Goal: Information Seeking & Learning: Find specific fact

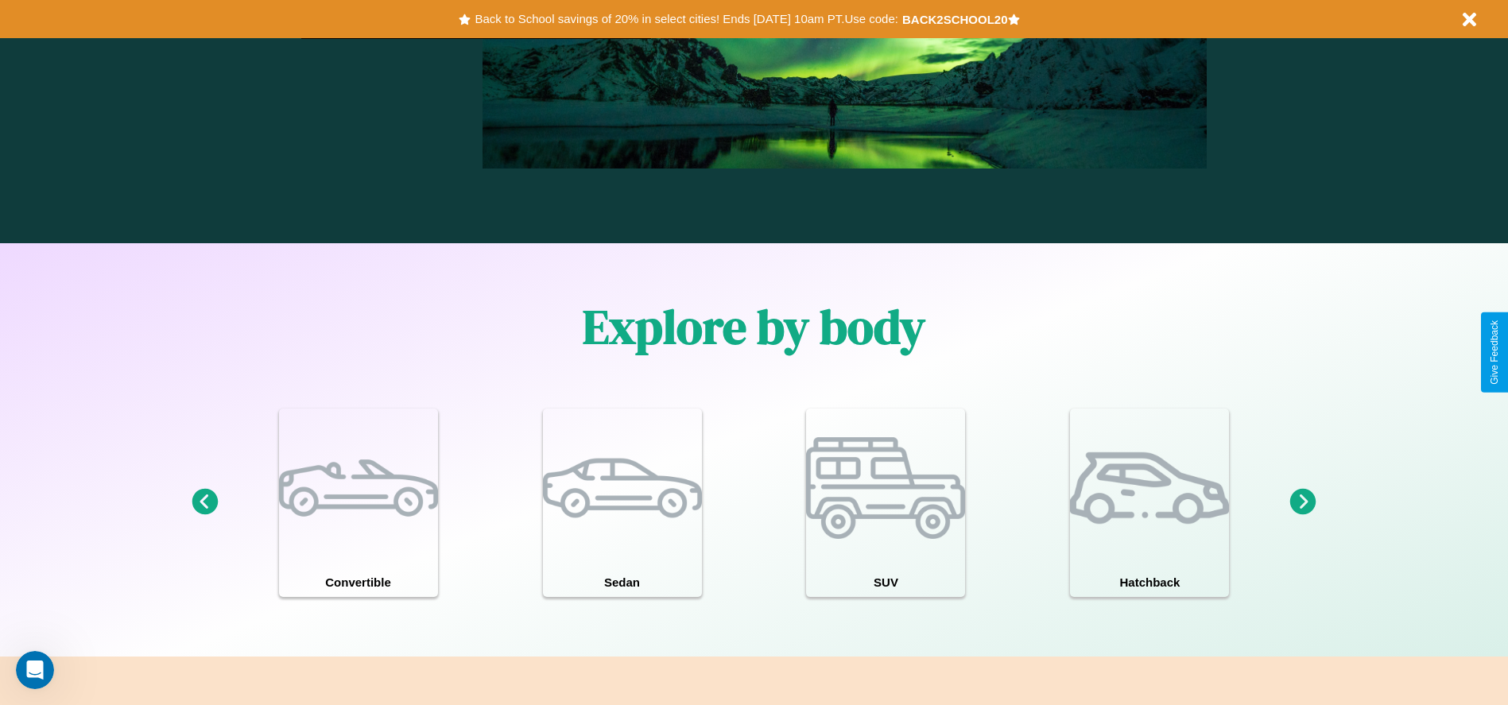
scroll to position [1387, 0]
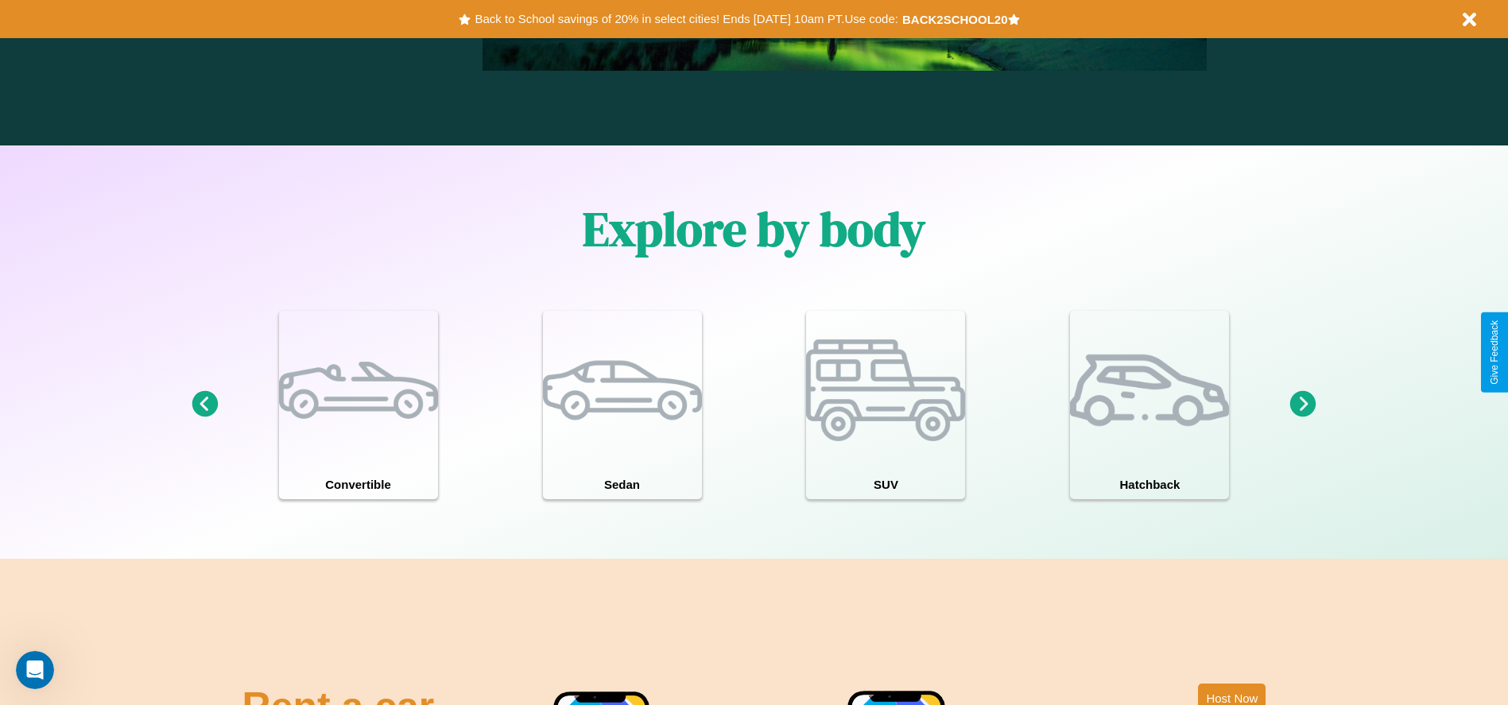
click at [1303, 405] on icon at bounding box center [1303, 404] width 26 height 26
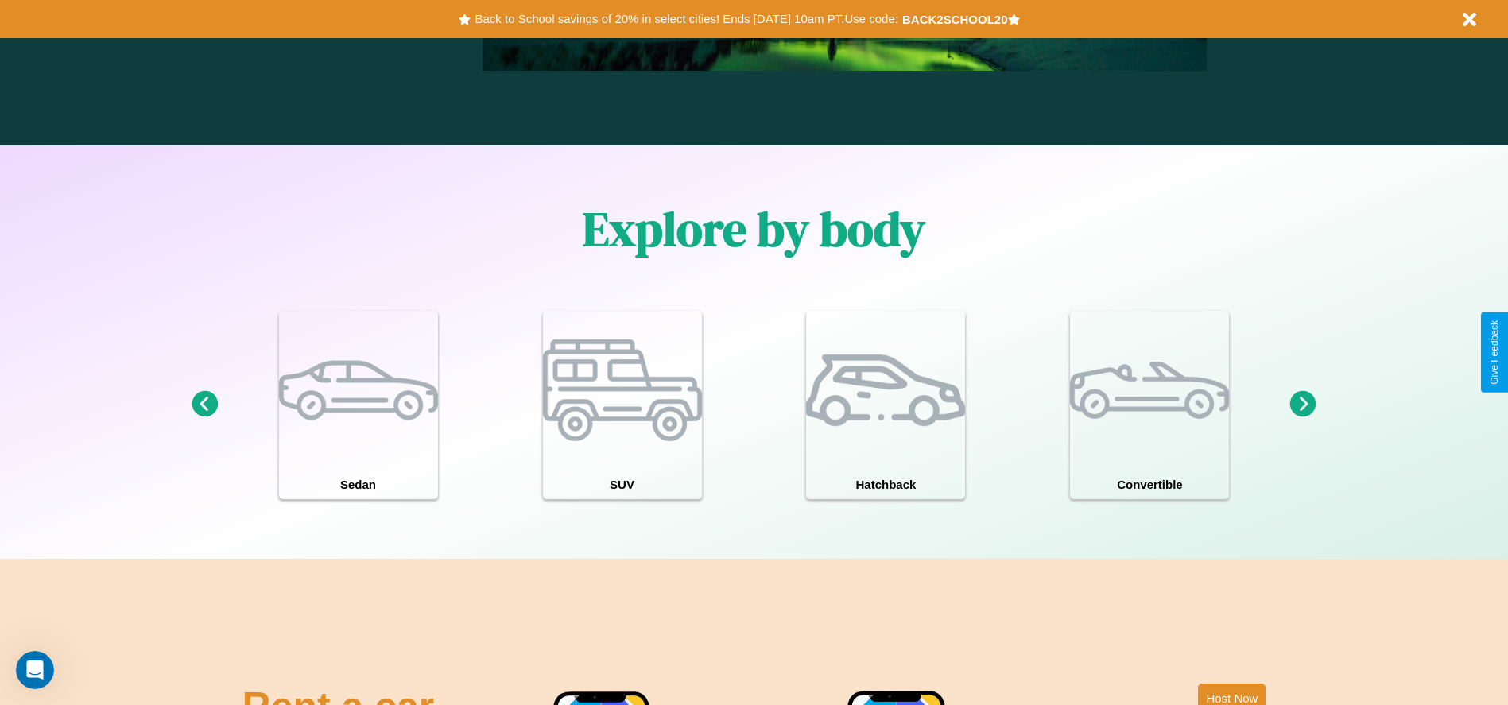
click at [1303, 405] on icon at bounding box center [1303, 404] width 26 height 26
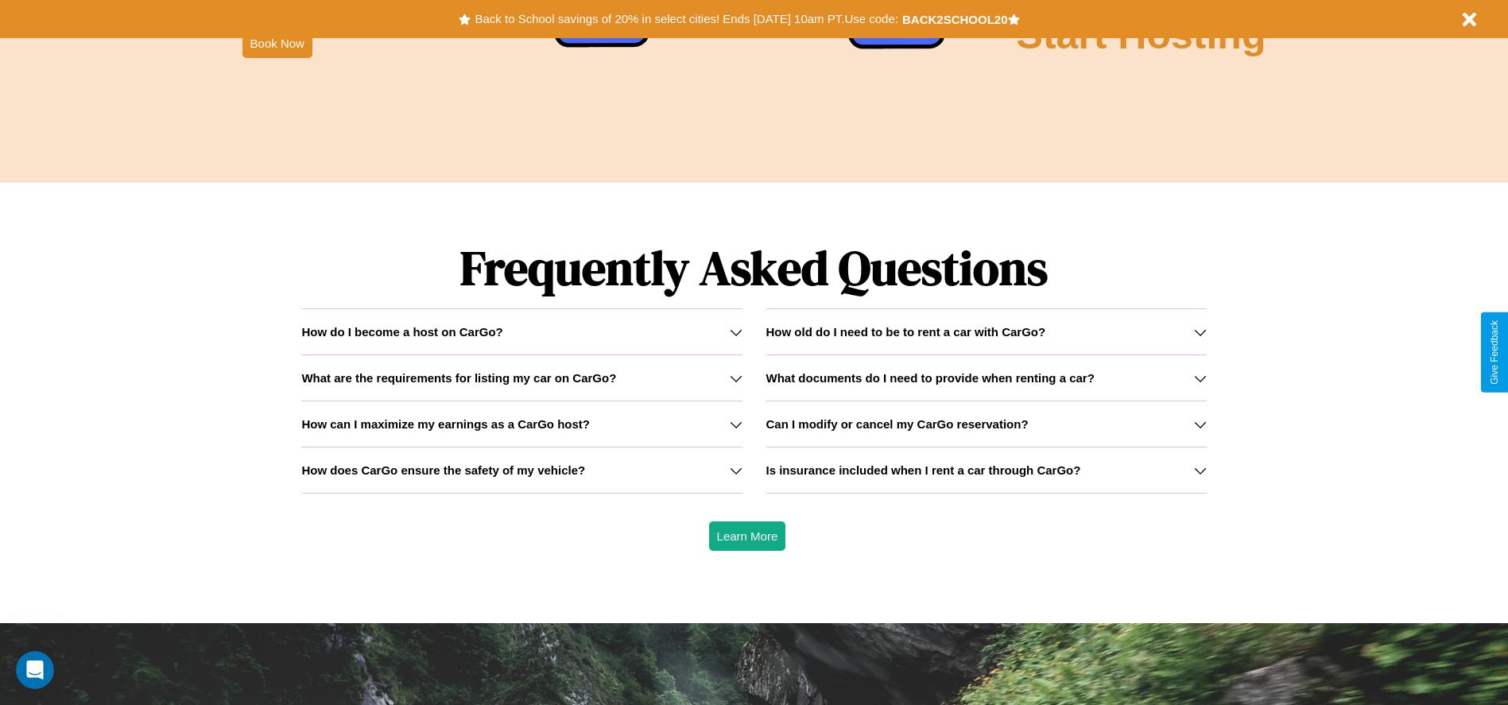
scroll to position [2280, 0]
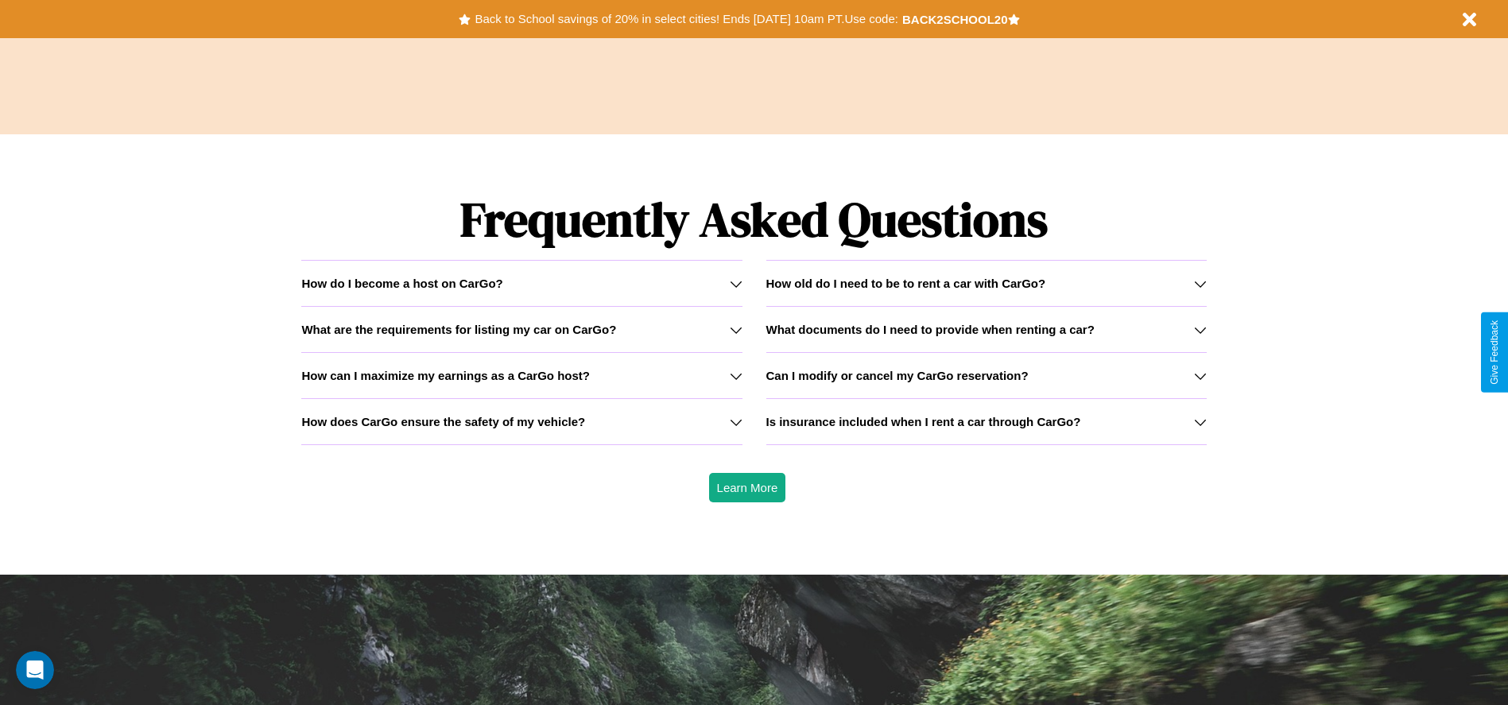
click at [521, 283] on div "How do I become a host on CarGo?" at bounding box center [521, 284] width 440 height 14
click at [985, 283] on h3 "How old do I need to be to rent a car with CarGo?" at bounding box center [906, 284] width 280 height 14
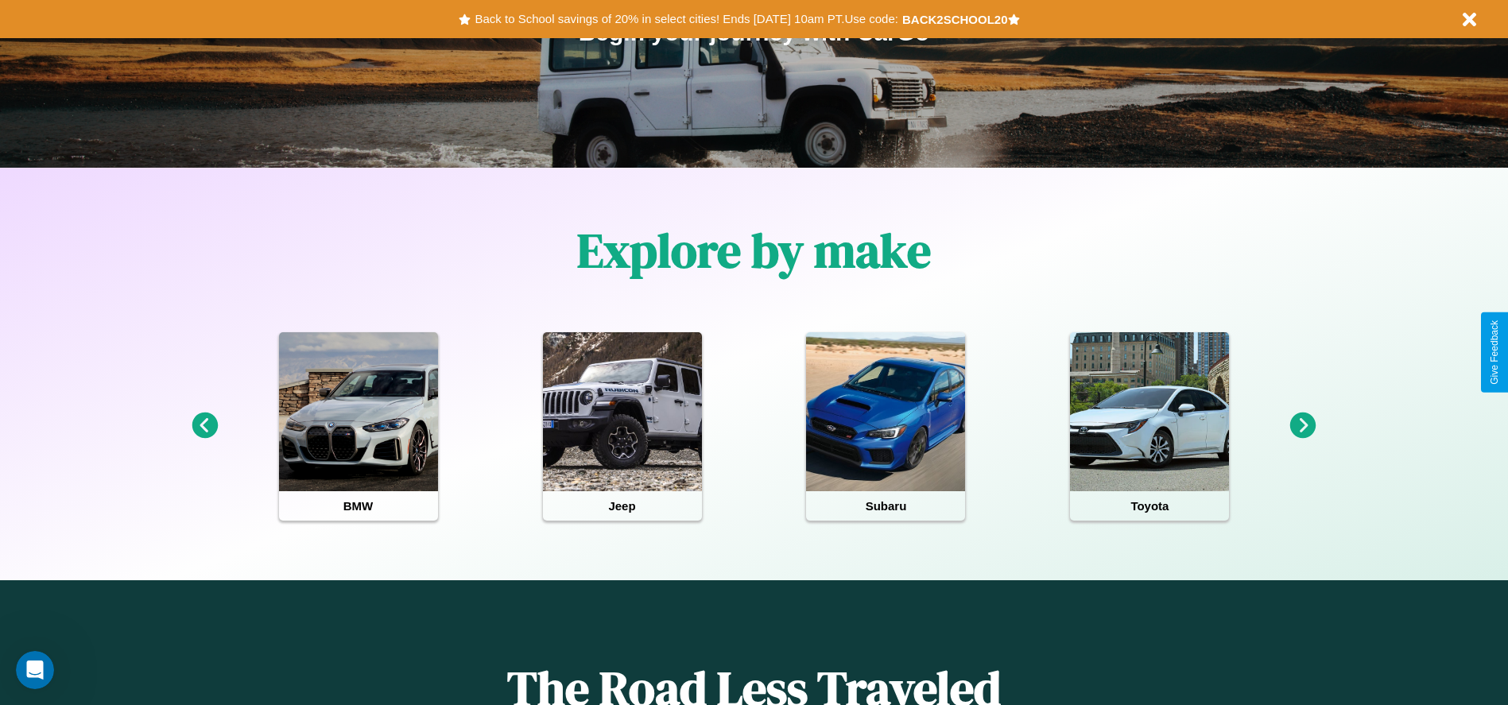
scroll to position [0, 0]
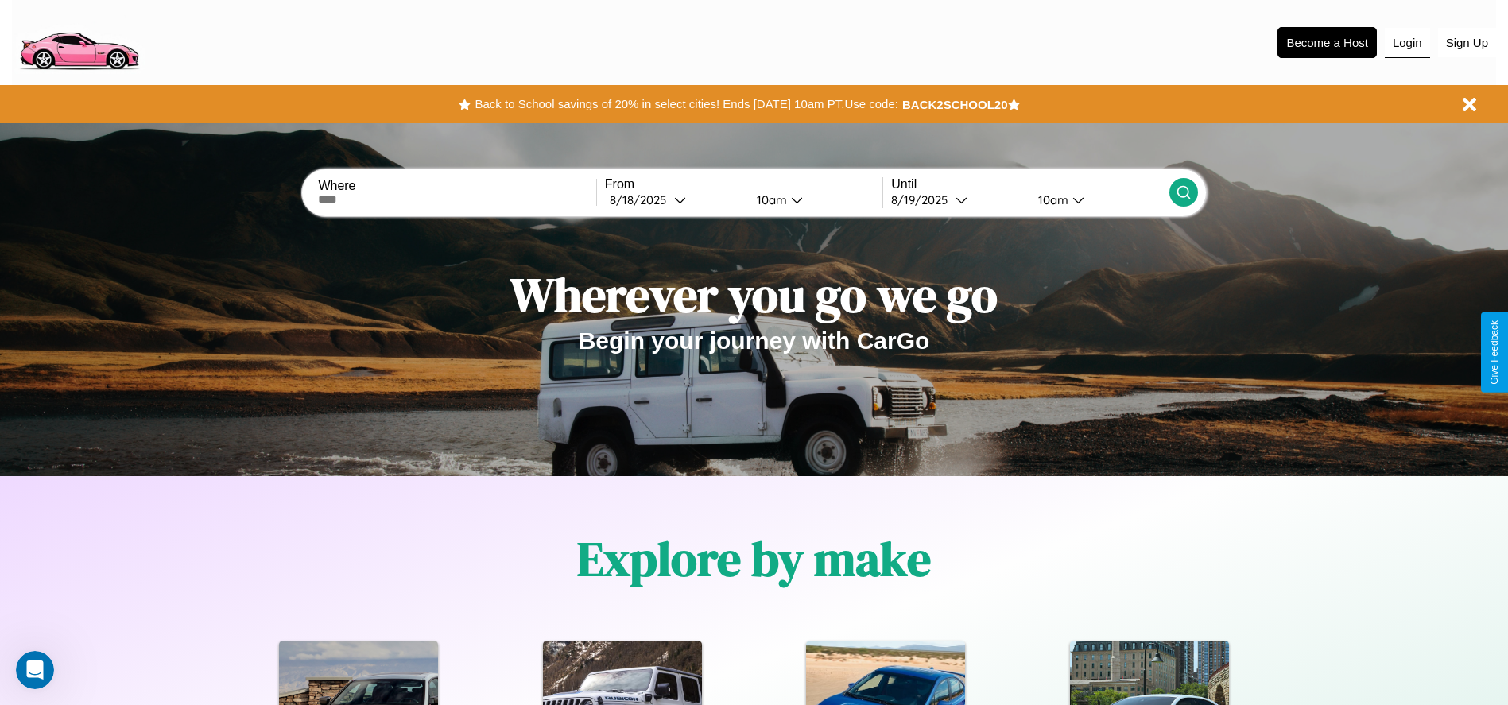
click at [1407, 42] on button "Login" at bounding box center [1406, 43] width 45 height 30
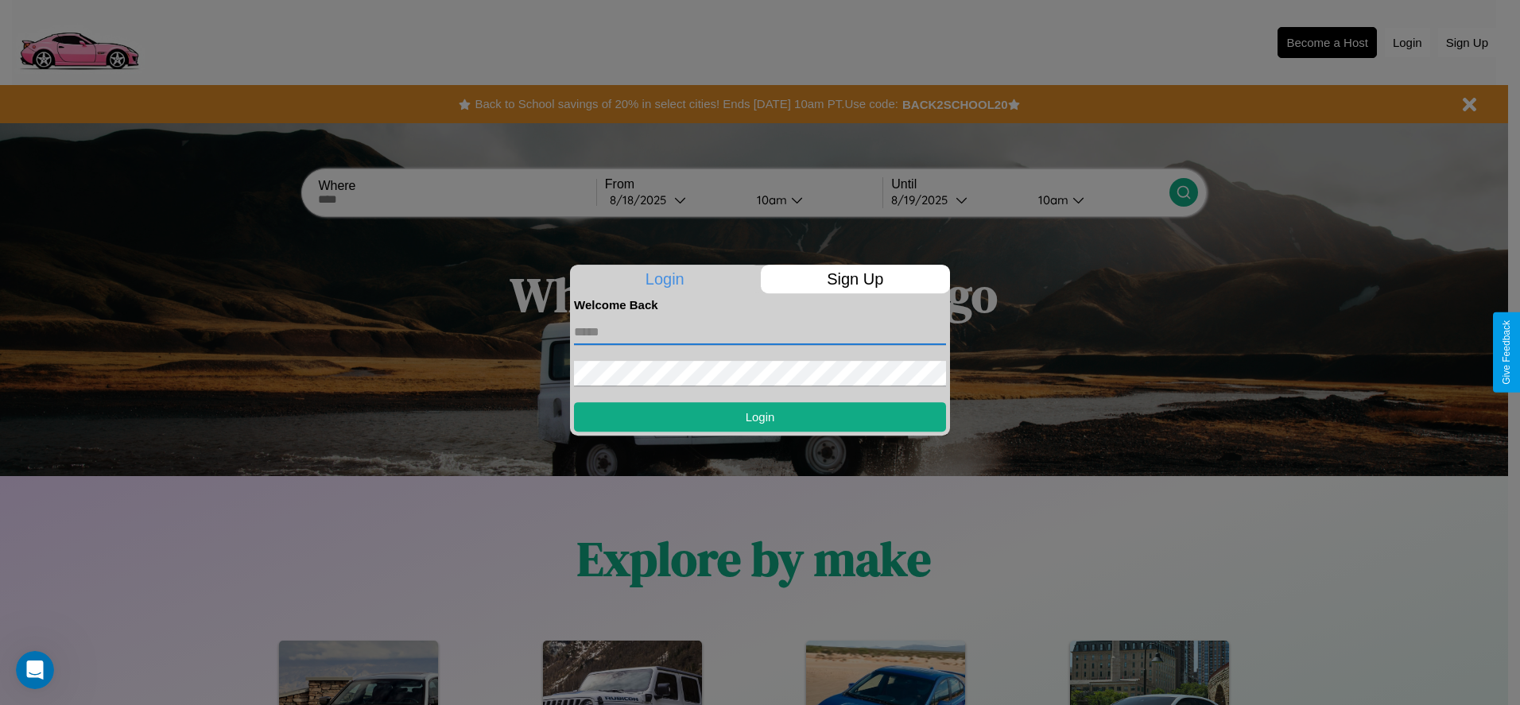
click at [760, 331] on input "text" at bounding box center [760, 331] width 372 height 25
type input "**********"
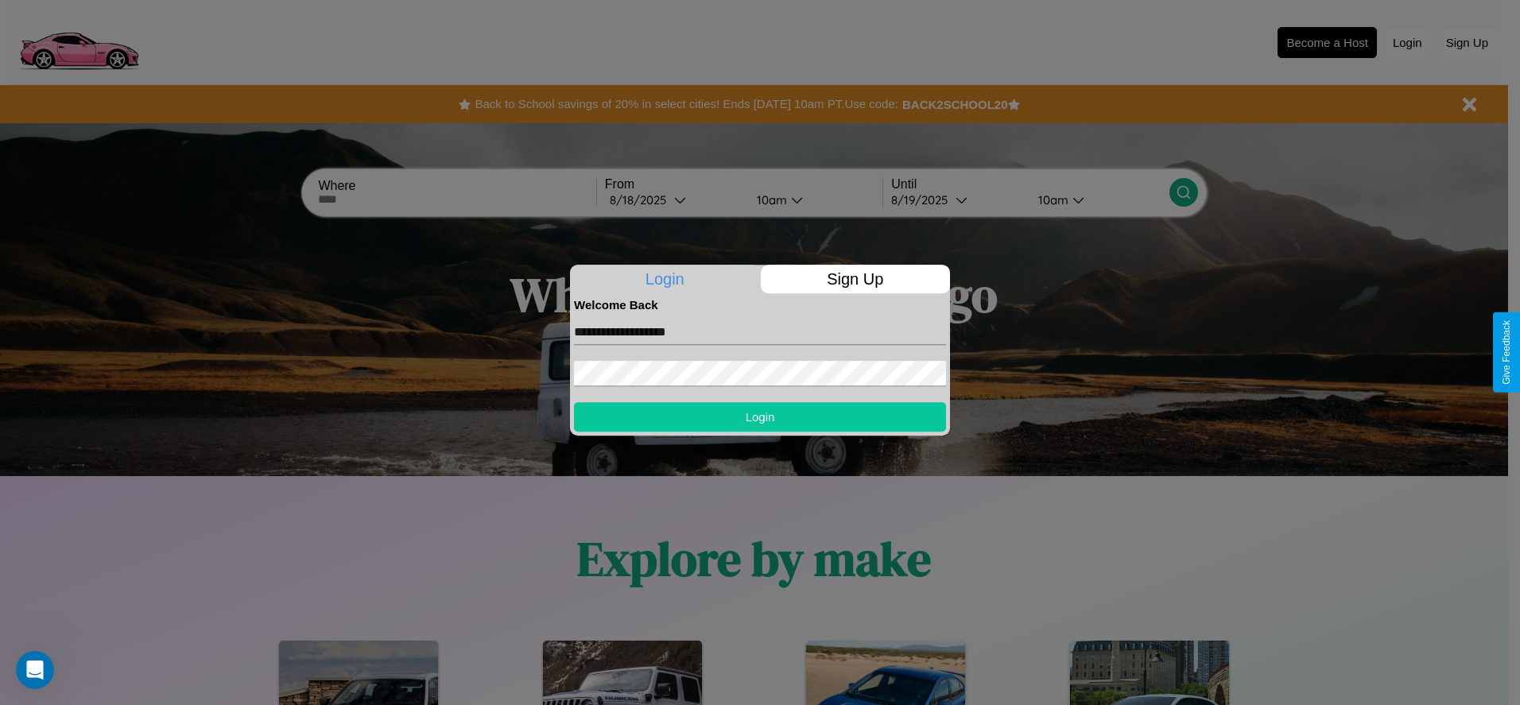
click at [760, 416] on button "Login" at bounding box center [760, 416] width 372 height 29
